Goal: Task Accomplishment & Management: Manage account settings

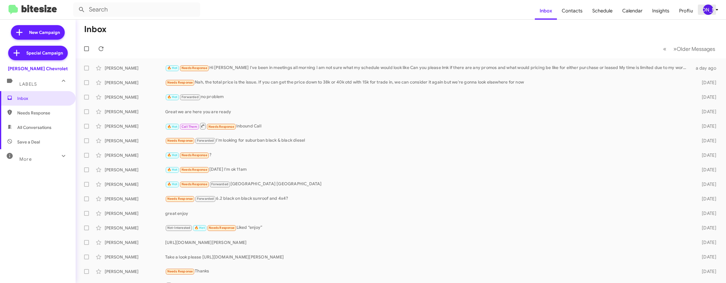
click at [712, 14] on span "[PERSON_NAME]" at bounding box center [711, 10] width 18 height 10
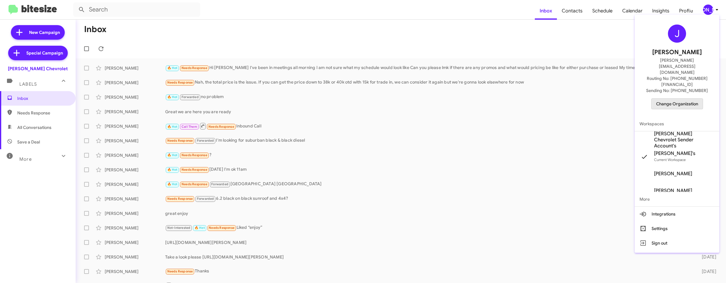
click at [677, 99] on span "Change Organization" at bounding box center [677, 104] width 42 height 10
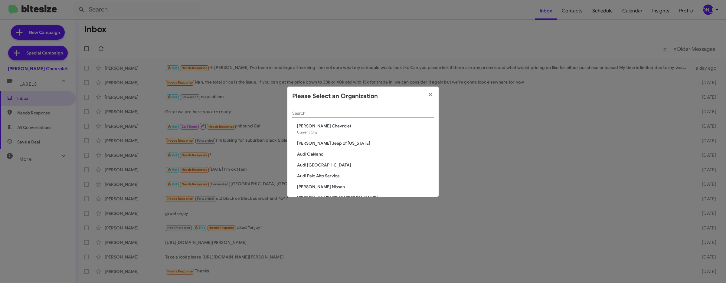
click at [317, 109] on div "Search" at bounding box center [362, 112] width 141 height 12
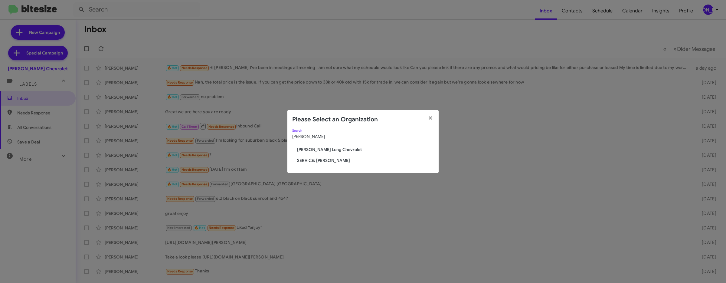
type input "[PERSON_NAME]"
click at [322, 151] on span "[PERSON_NAME] Long Chevrolet" at bounding box center [365, 149] width 137 height 6
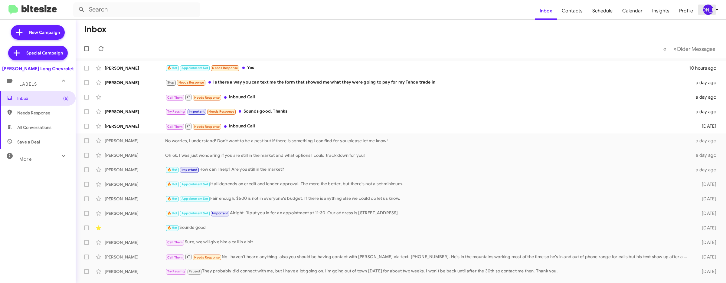
click at [712, 11] on div "[PERSON_NAME]" at bounding box center [708, 10] width 10 height 10
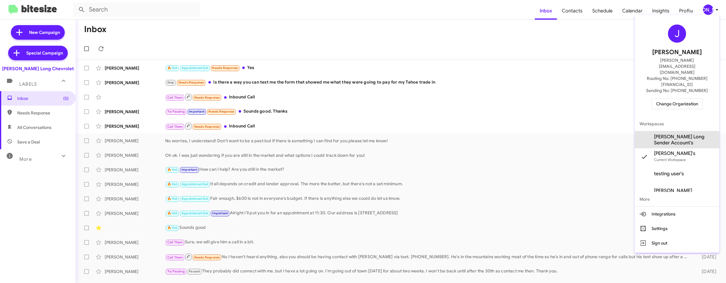
click at [684, 134] on span "[PERSON_NAME] Long Sender Account's" at bounding box center [684, 140] width 60 height 12
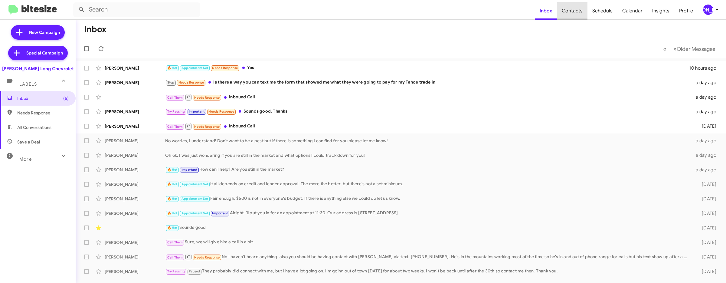
click at [578, 13] on span "Contacts" at bounding box center [572, 11] width 31 height 18
type input "in:groups"
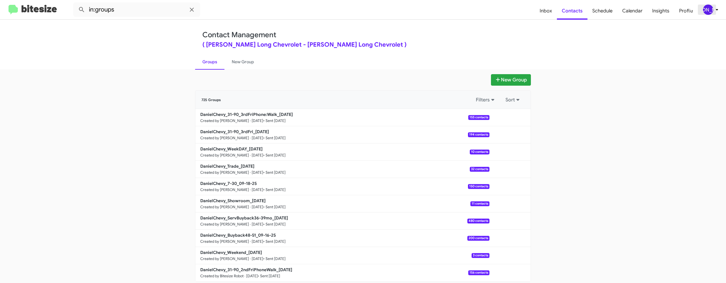
click at [710, 9] on div "[PERSON_NAME]" at bounding box center [708, 10] width 10 height 10
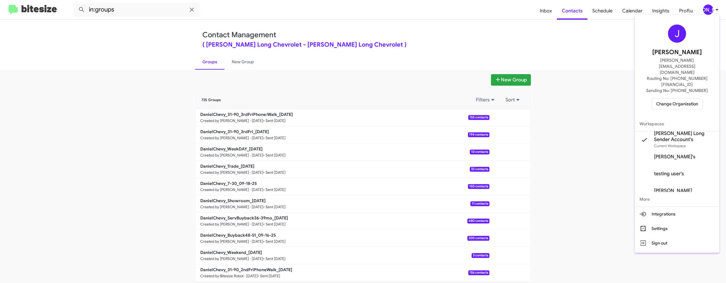
click at [516, 80] on div at bounding box center [363, 141] width 726 height 283
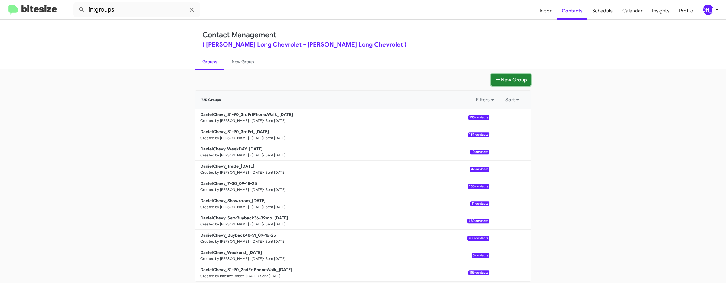
click at [504, 81] on button "New Group" at bounding box center [511, 79] width 40 height 11
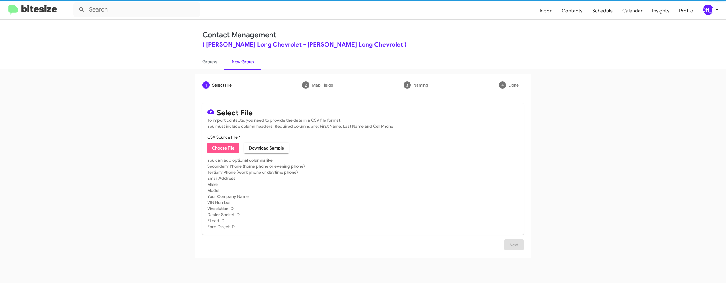
click at [225, 144] on span "Choose File" at bounding box center [223, 147] width 22 height 11
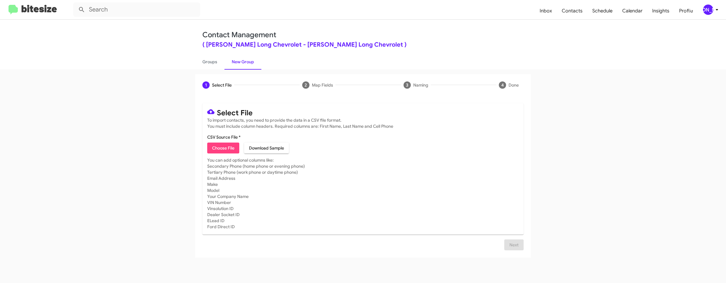
type input "DanielChevy_Weekend_09-22-25"
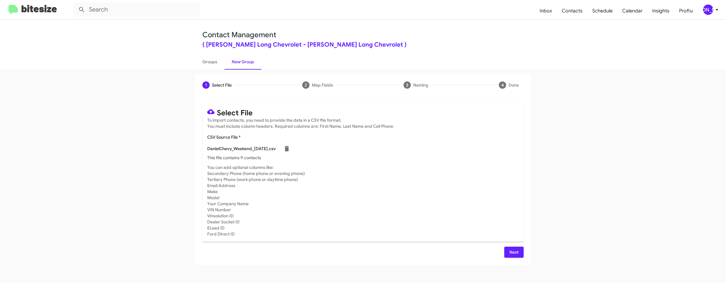
click at [511, 249] on span "Next" at bounding box center [514, 251] width 10 height 11
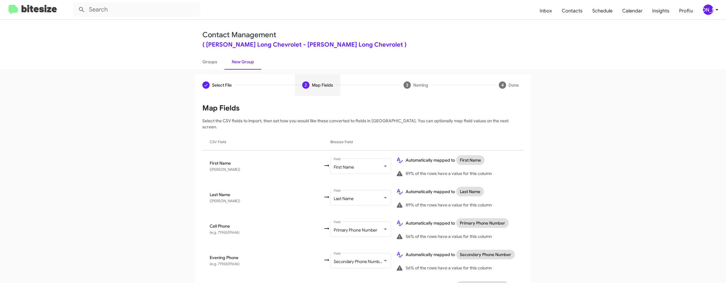
scroll to position [316, 0]
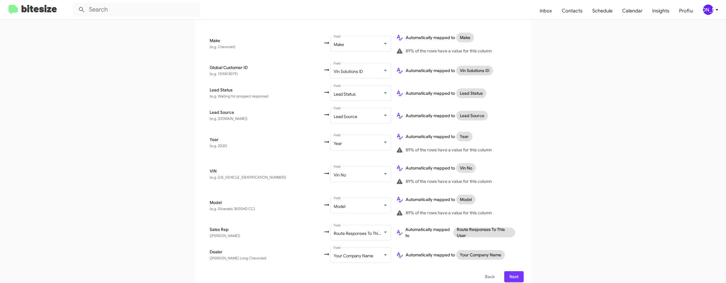
click at [511, 271] on span "Next" at bounding box center [514, 276] width 10 height 11
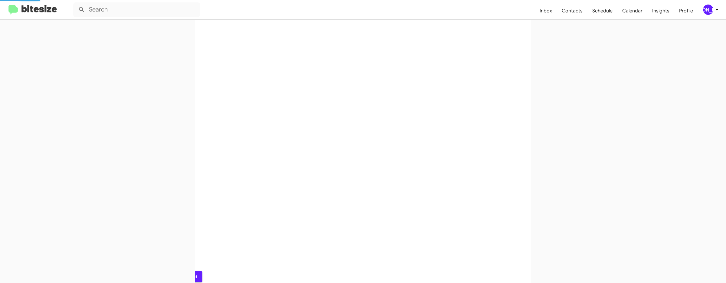
scroll to position [0, 0]
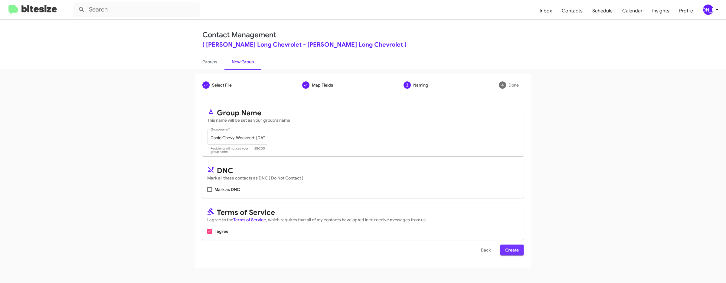
click at [512, 249] on span "Create" at bounding box center [512, 249] width 14 height 11
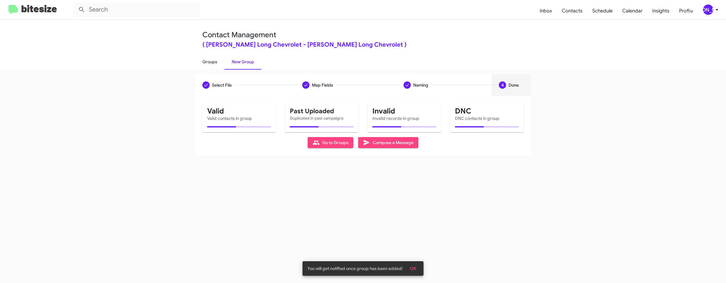
click at [215, 59] on link "Groups" at bounding box center [209, 62] width 29 height 16
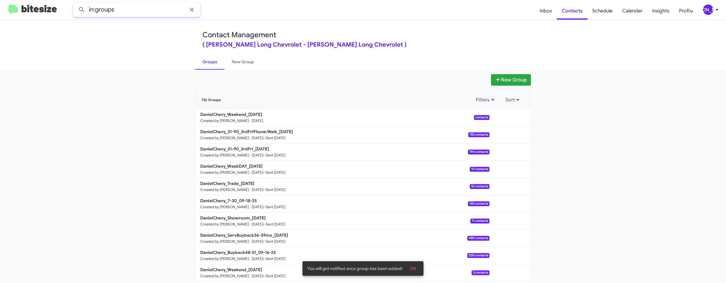
click at [158, 7] on input "in:groups" at bounding box center [136, 9] width 127 height 15
type input "in:groups weekend"
click at [76, 4] on button at bounding box center [82, 10] width 12 height 12
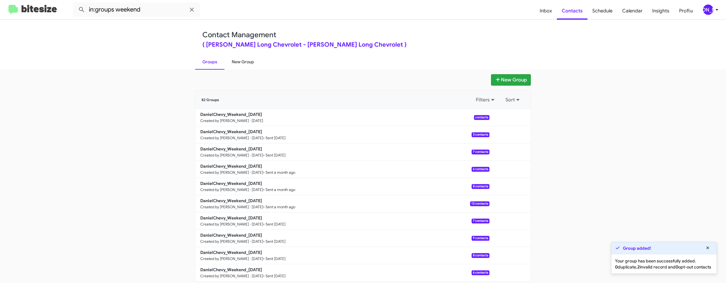
click at [249, 60] on link "New Group" at bounding box center [242, 62] width 37 height 16
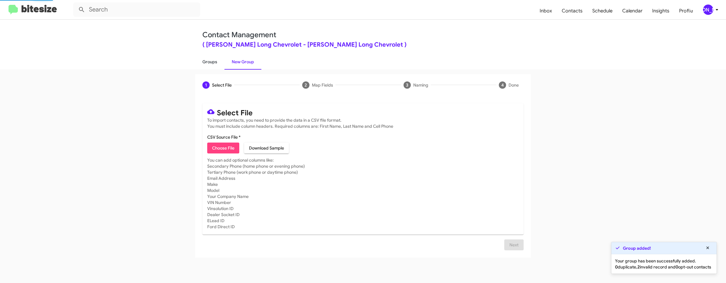
click at [223, 60] on link "Groups" at bounding box center [209, 62] width 29 height 16
type input "in:groups"
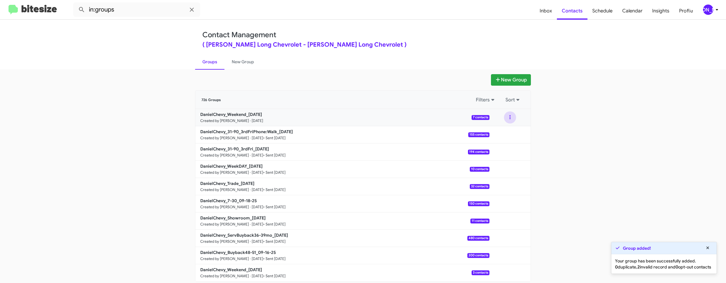
click at [509, 114] on button at bounding box center [510, 117] width 12 height 12
click at [502, 130] on button "View contacts" at bounding box center [491, 133] width 48 height 15
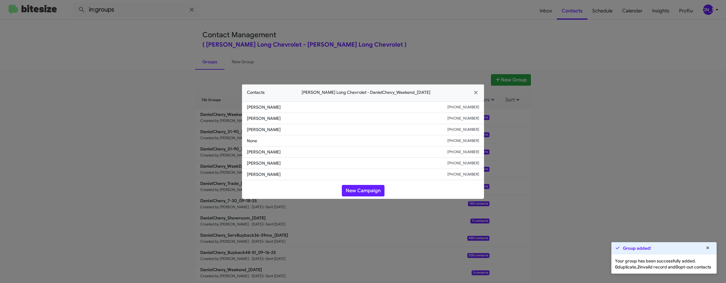
drag, startPoint x: 278, startPoint y: 118, endPoint x: 243, endPoint y: 118, distance: 35.1
click at [243, 118] on li "Haylee Dyrstad +18109226824" at bounding box center [363, 118] width 242 height 11
copy span "Haylee Dyrstad"
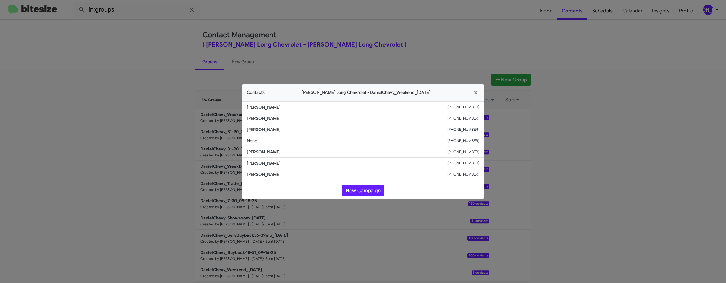
copy span "Haylee Dyrstad"
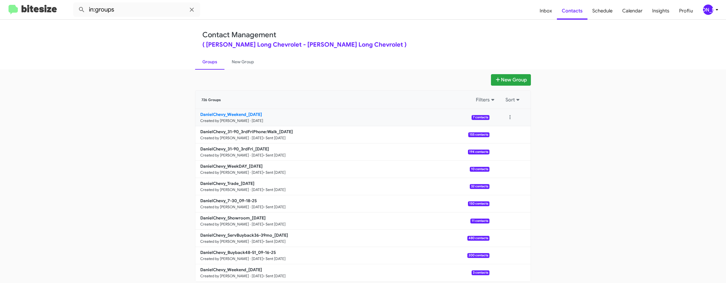
click at [245, 115] on b "DanielChevy_Weekend_09-22-25" at bounding box center [231, 114] width 62 height 5
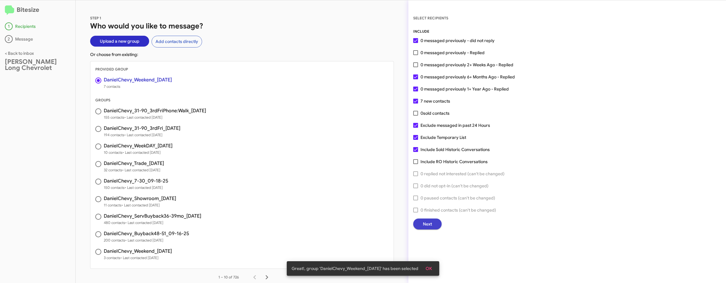
click at [434, 222] on button "Next" at bounding box center [427, 223] width 28 height 11
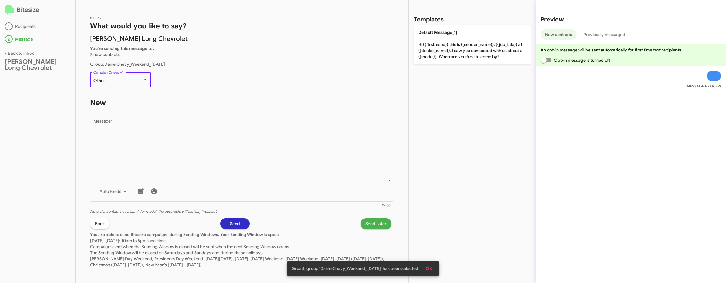
click at [135, 80] on div "Other" at bounding box center [117, 80] width 49 height 5
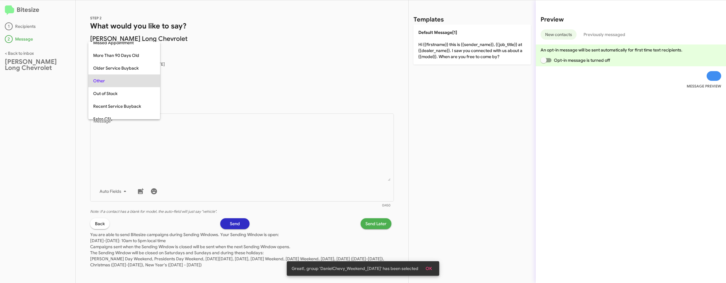
scroll to position [252, 0]
click at [130, 113] on span "Weekend Leads" at bounding box center [124, 113] width 62 height 13
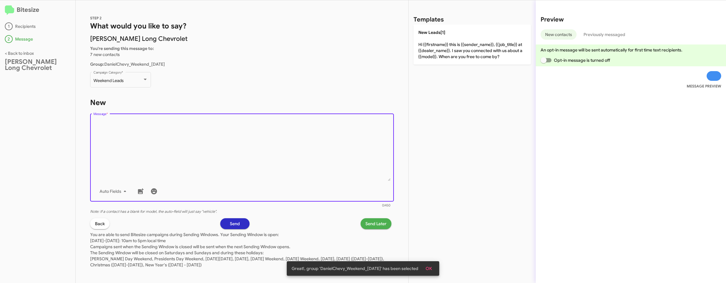
click at [200, 147] on textarea "Message *" at bounding box center [241, 150] width 297 height 62
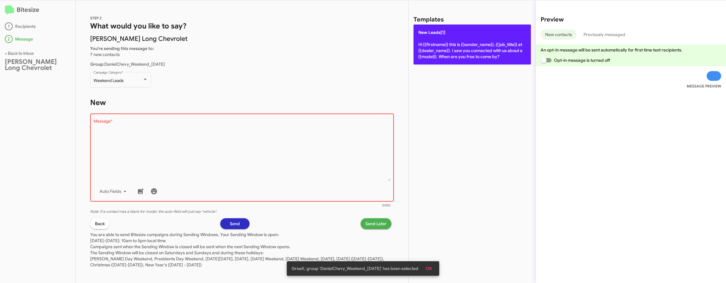
click at [446, 52] on p "New Leads[1] Hi {{firstname}} this is {{sender_name}}, {{job_title}} at {{deale…" at bounding box center [471, 44] width 117 height 40
type textarea "Hi {{firstname}} this is {{sender_name}}, {{job_title}} at {{dealer_name}}. I s…"
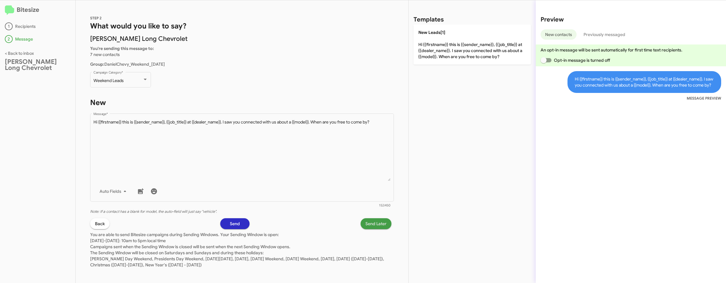
click at [380, 224] on span "Send Later" at bounding box center [375, 223] width 21 height 11
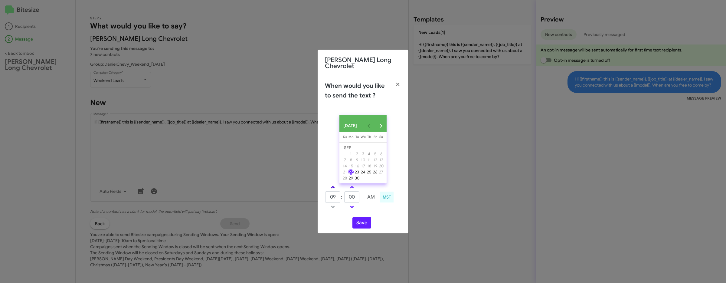
click at [333, 187] on span at bounding box center [333, 188] width 4 height 4
type input "11"
click at [350, 187] on span at bounding box center [352, 188] width 4 height 4
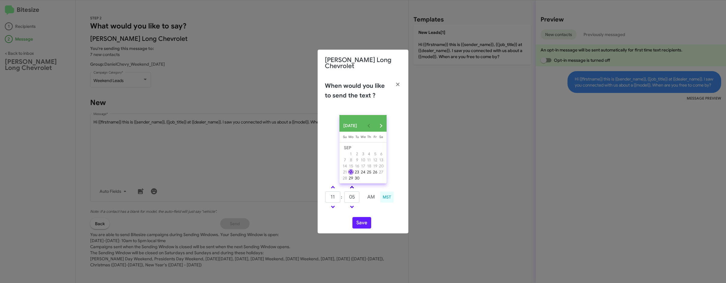
type input "10"
click at [360, 218] on button "Save" at bounding box center [361, 222] width 19 height 11
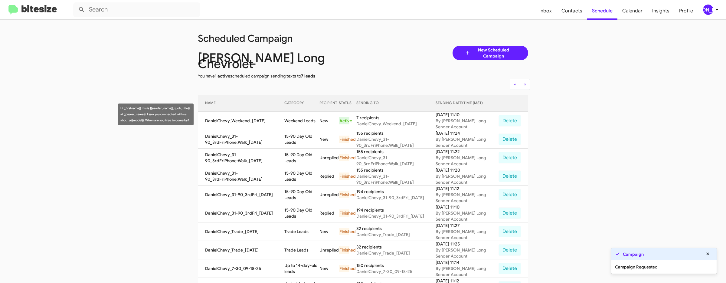
click at [298, 118] on td "Weekend Leads" at bounding box center [301, 121] width 35 height 18
click at [301, 113] on td "Weekend Leads" at bounding box center [301, 121] width 35 height 18
click at [320, 115] on td "Weekend Leads" at bounding box center [301, 121] width 35 height 18
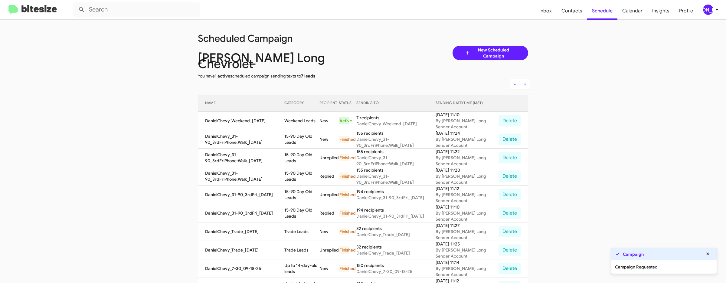
copy td "Weekend Leads"
click at [126, 62] on app-scheduler "Scheduled Campaign Daniels Long Chevrolet You have 1 active scheduled campaign …" at bounding box center [363, 254] width 726 height 468
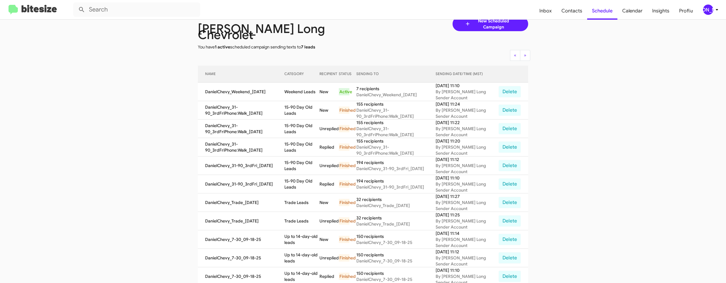
scroll to position [30, 0]
click at [704, 11] on div "[PERSON_NAME]" at bounding box center [708, 10] width 10 height 10
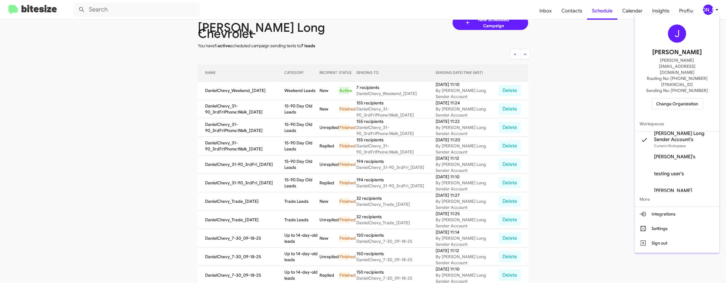
click at [673, 99] on span "Change Organization" at bounding box center [677, 104] width 42 height 10
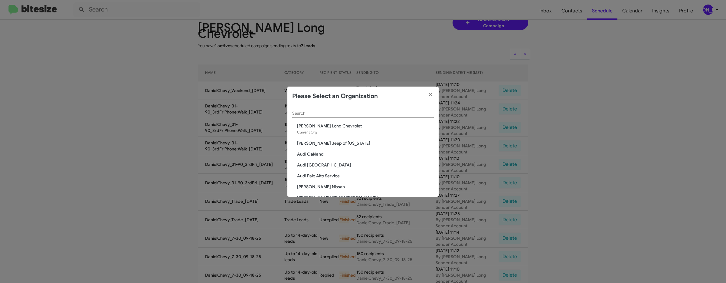
click at [344, 113] on input "Search" at bounding box center [362, 113] width 141 height 5
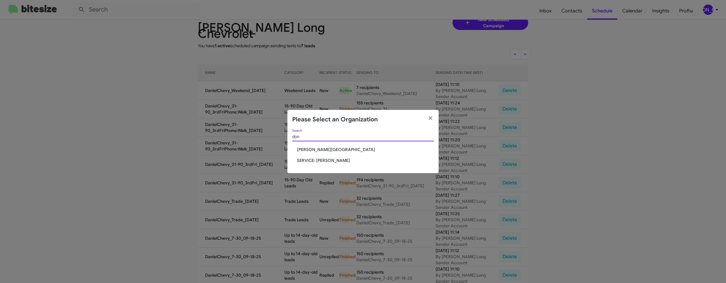
type input "don"
click at [333, 148] on span "[PERSON_NAME][GEOGRAPHIC_DATA]" at bounding box center [365, 149] width 137 height 6
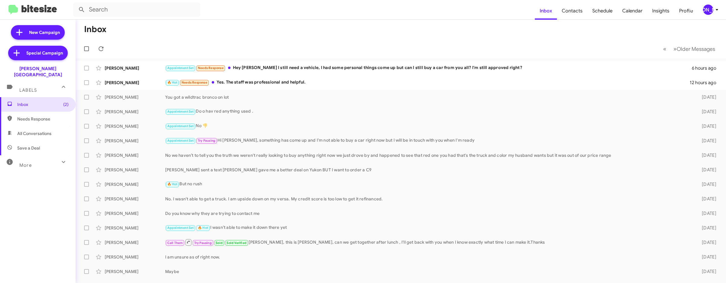
click at [714, 11] on icon at bounding box center [716, 9] width 7 height 7
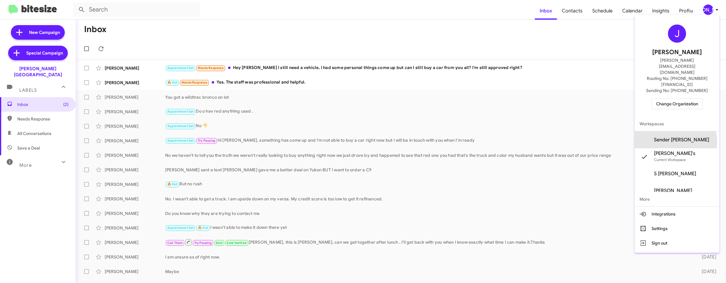
click at [685, 137] on span "Sender Don Ledford's" at bounding box center [681, 140] width 55 height 6
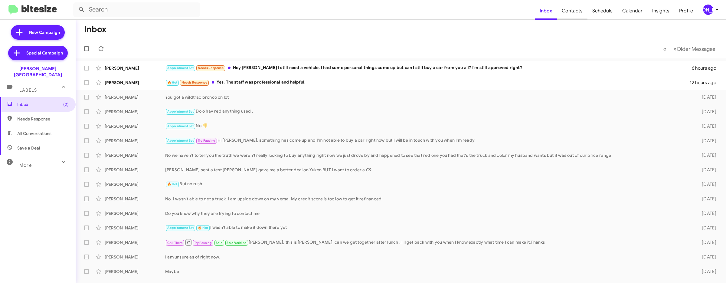
click at [568, 14] on span "Contacts" at bounding box center [572, 11] width 31 height 18
type input "in:groups"
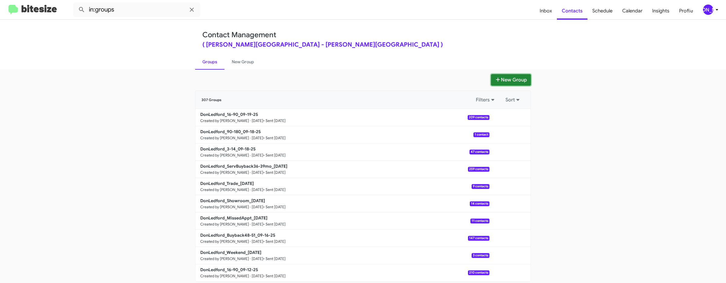
click at [509, 80] on button "New Group" at bounding box center [511, 79] width 40 height 11
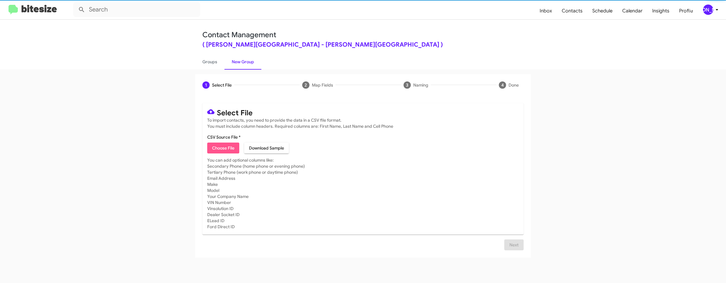
click at [219, 145] on span "Choose File" at bounding box center [223, 147] width 22 height 11
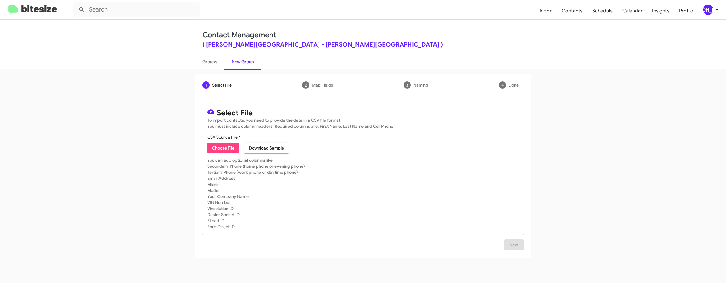
type input "DonLedford_Weekend_[DATE]"
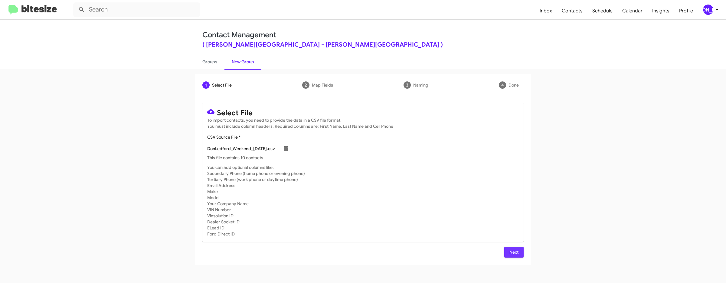
click at [513, 249] on span "Next" at bounding box center [514, 251] width 10 height 11
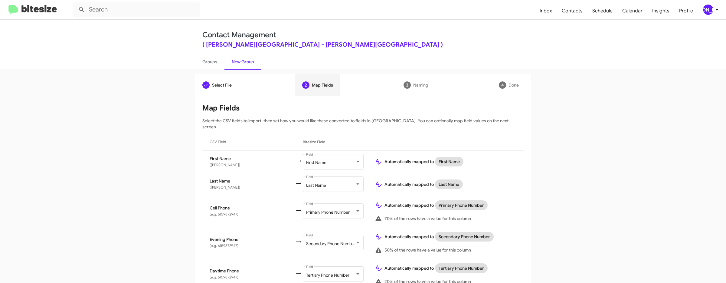
scroll to position [298, 0]
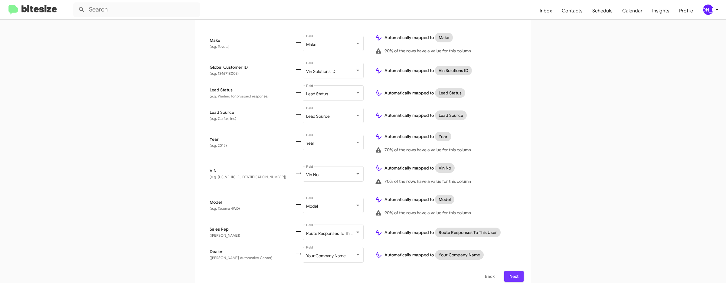
click at [512, 271] on span "Next" at bounding box center [514, 276] width 10 height 11
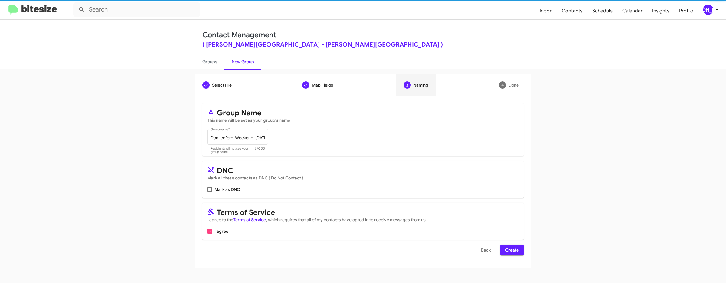
scroll to position [0, 0]
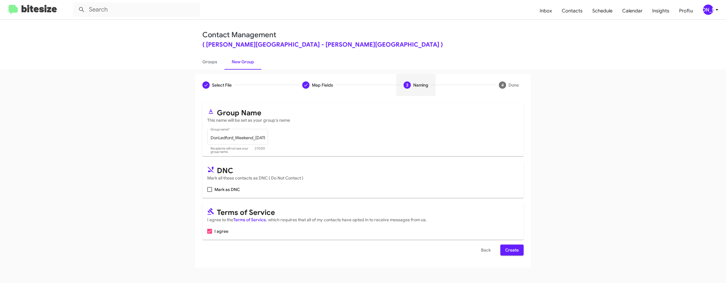
click at [513, 250] on span "Create" at bounding box center [512, 249] width 14 height 11
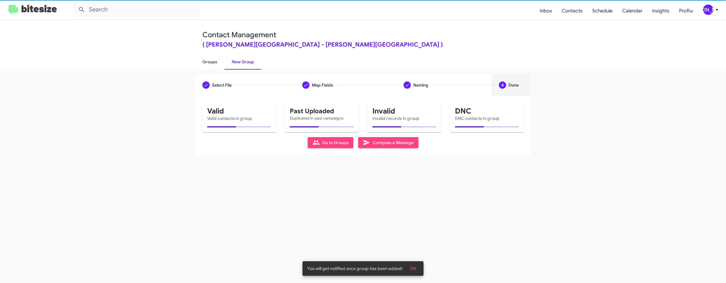
click at [211, 64] on link "Groups" at bounding box center [209, 62] width 29 height 16
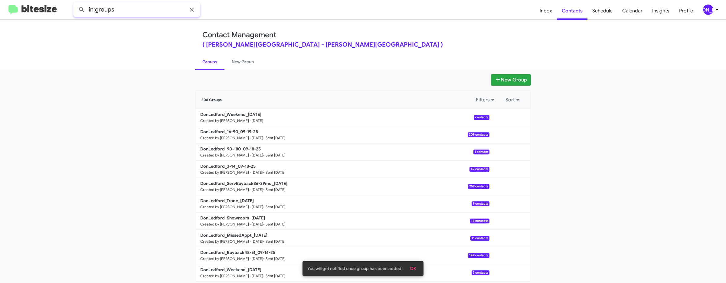
click at [110, 6] on input "in:groups" at bounding box center [136, 9] width 127 height 15
click at [125, 8] on input "in:groups" at bounding box center [136, 9] width 127 height 15
type input "in:groups weekend"
click at [76, 4] on button at bounding box center [82, 10] width 12 height 12
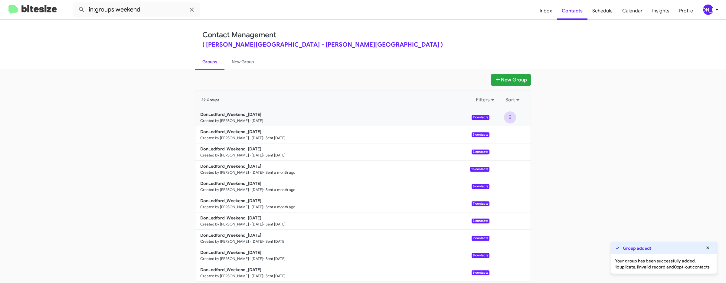
drag, startPoint x: 508, startPoint y: 114, endPoint x: 507, endPoint y: 118, distance: 4.0
click at [508, 114] on button at bounding box center [510, 117] width 12 height 12
click at [507, 130] on button "View contacts" at bounding box center [491, 133] width 48 height 15
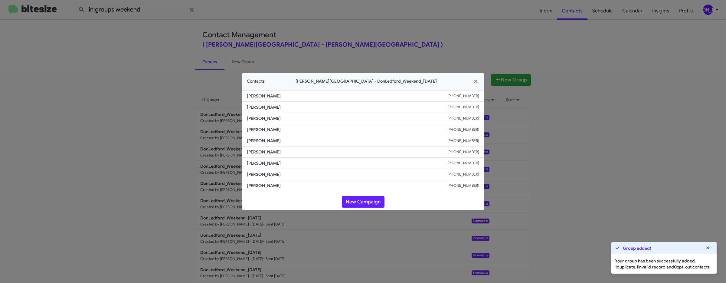
click at [471, 108] on small "+14238893810" at bounding box center [463, 107] width 32 height 6
copy small "14238893810"
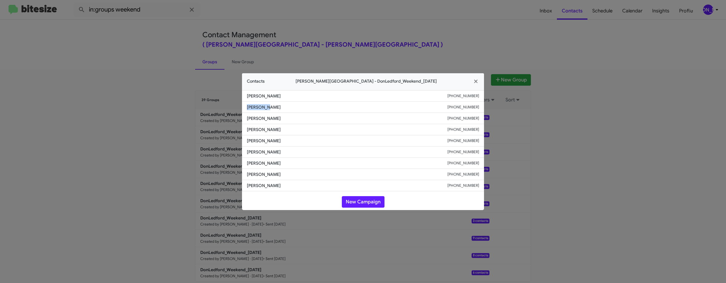
drag, startPoint x: 279, startPoint y: 108, endPoint x: 238, endPoint y: 107, distance: 41.1
click at [239, 107] on modal-container "Contacts Don Ledford Auto Center - DonLedford_Weekend_09-22-25 Dominic Senior +…" at bounding box center [363, 141] width 726 height 283
copy span "Lee Brown"
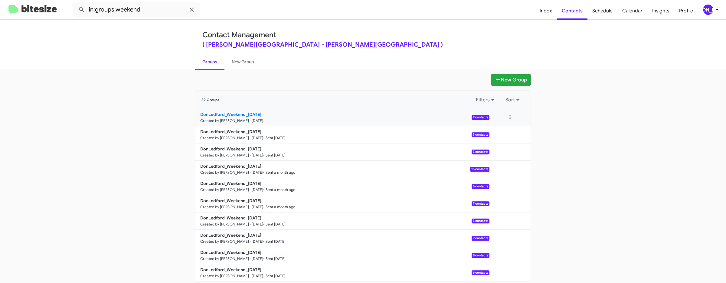
click at [242, 112] on b "DonLedford_Weekend_09-22-25" at bounding box center [230, 114] width 61 height 5
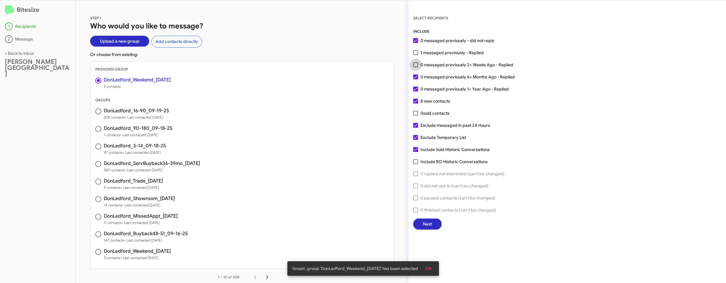
click at [447, 62] on span "0 messaged previously 2+ Weeks Ago - Replied" at bounding box center [466, 64] width 93 height 7
click at [415, 67] on input "0 messaged previously 2+ Weeks Ago - Replied" at bounding box center [415, 67] width 0 height 0
checkbox input "true"
click at [423, 221] on span "Next" at bounding box center [427, 223] width 9 height 11
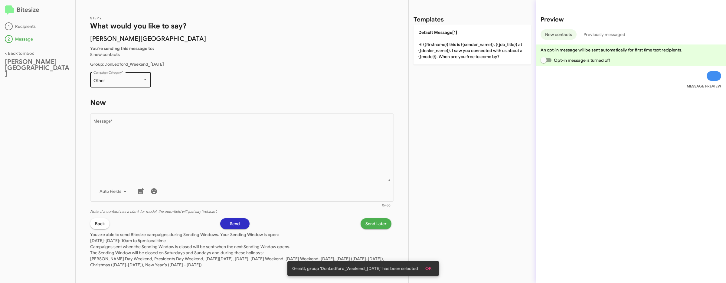
click at [131, 85] on div "Other Campaign Category *" at bounding box center [120, 79] width 54 height 17
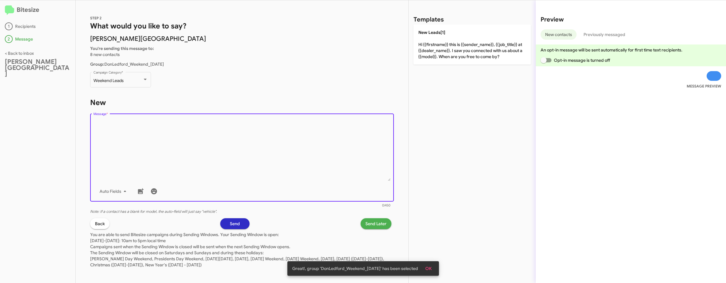
click at [186, 133] on textarea "Message *" at bounding box center [241, 150] width 297 height 62
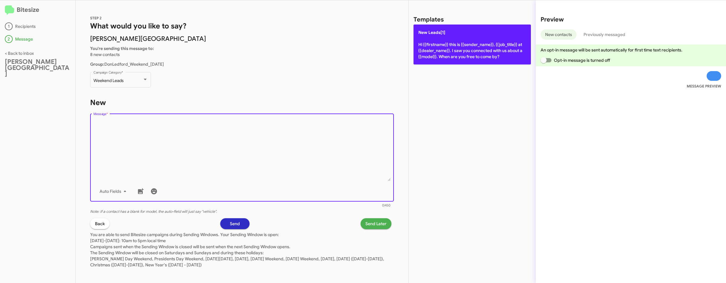
click at [450, 37] on p "New Leads[1] Hi {{firstname}} this is {{sender_name}}, {{job_title}} at {{deale…" at bounding box center [471, 44] width 117 height 40
type textarea "Hi {{firstname}} this is {{sender_name}}, {{job_title}} at {{dealer_name}}. I s…"
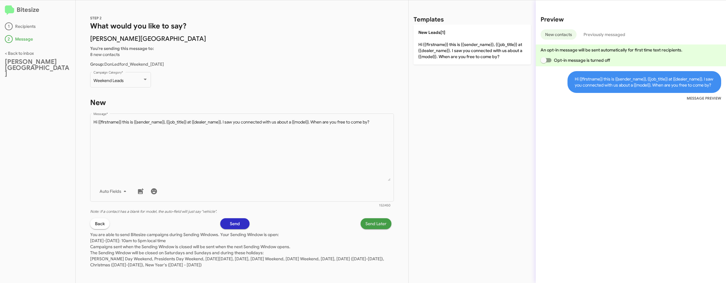
click at [379, 223] on span "Send Later" at bounding box center [375, 223] width 21 height 11
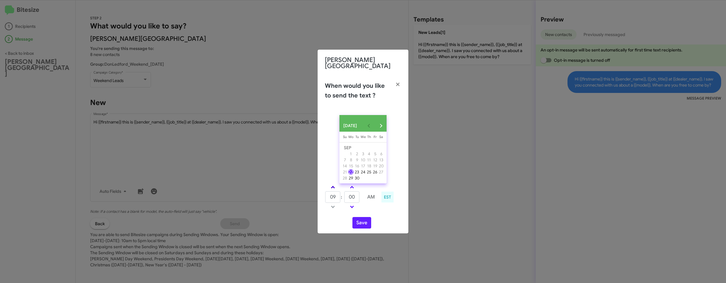
click at [330, 186] on link at bounding box center [332, 187] width 11 height 7
type input "10"
drag, startPoint x: 353, startPoint y: 195, endPoint x: 362, endPoint y: 195, distance: 9.1
click at [362, 195] on tr "10 : 00 AM" at bounding box center [352, 197] width 54 height 12
type input "04"
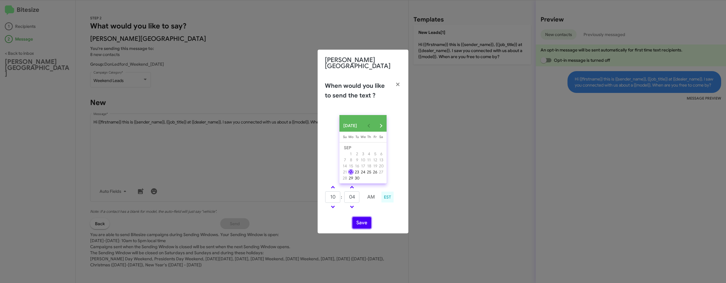
click at [359, 221] on button "Save" at bounding box center [361, 222] width 19 height 11
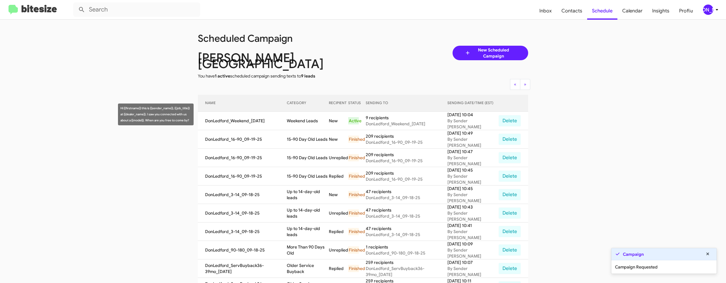
click at [298, 115] on td "Weekend Leads" at bounding box center [308, 121] width 42 height 18
drag, startPoint x: 298, startPoint y: 115, endPoint x: 320, endPoint y: 115, distance: 22.4
click at [298, 115] on td "Weekend Leads" at bounding box center [308, 121] width 42 height 18
click at [321, 115] on td "Weekend Leads" at bounding box center [308, 121] width 42 height 18
copy td "Weekend Leads"
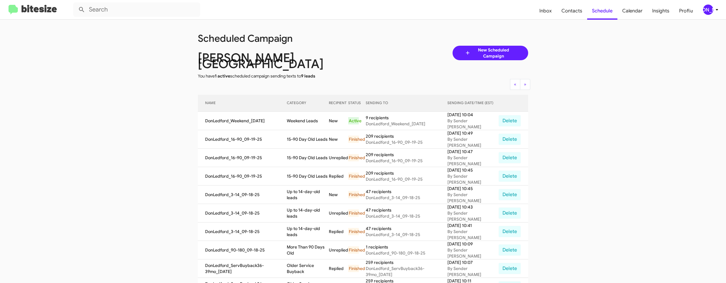
click at [148, 83] on app-scheduler "Scheduled Campaign Don Ledford Auto Center You have 1 active scheduled campaign…" at bounding box center [363, 254] width 726 height 468
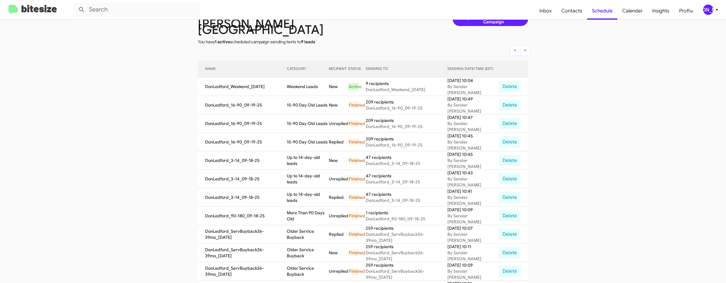
scroll to position [25, 0]
